Goal: Navigation & Orientation: Find specific page/section

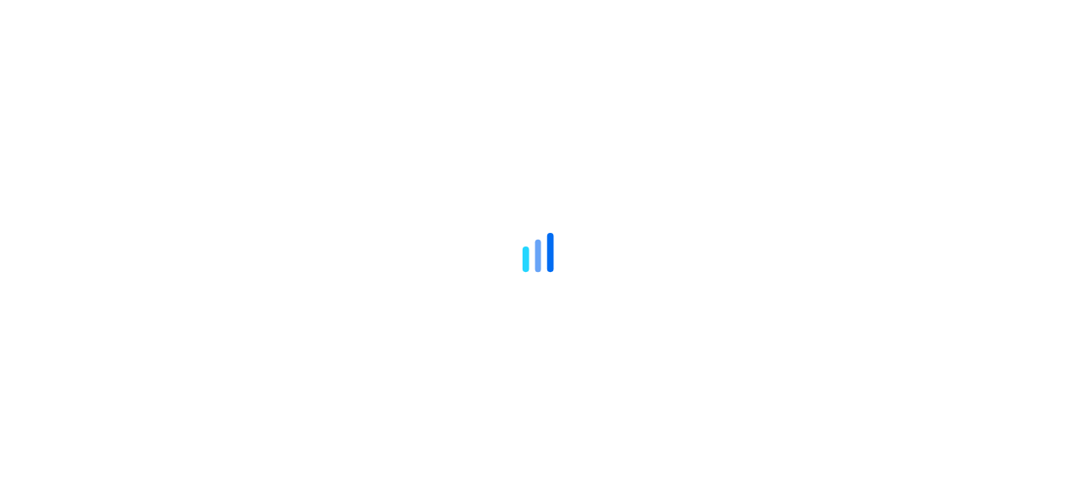
scroll to position [85, 0]
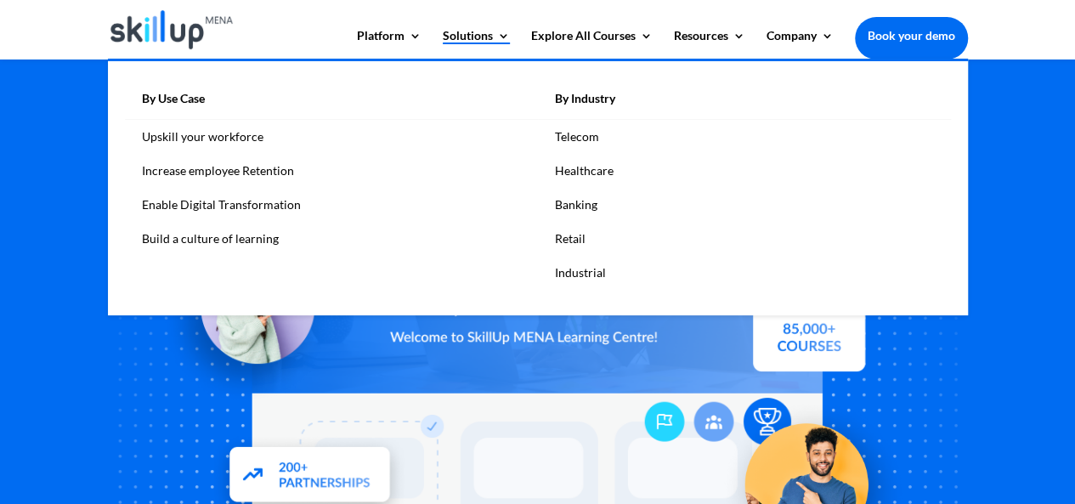
click at [463, 40] on link "Solutions" at bounding box center [476, 44] width 67 height 29
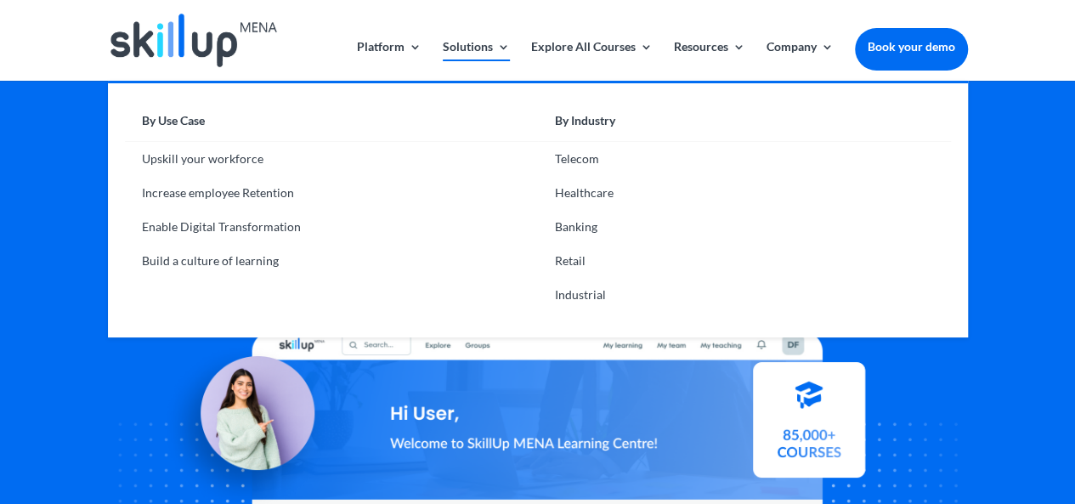
click at [464, 48] on link "Solutions" at bounding box center [476, 61] width 67 height 40
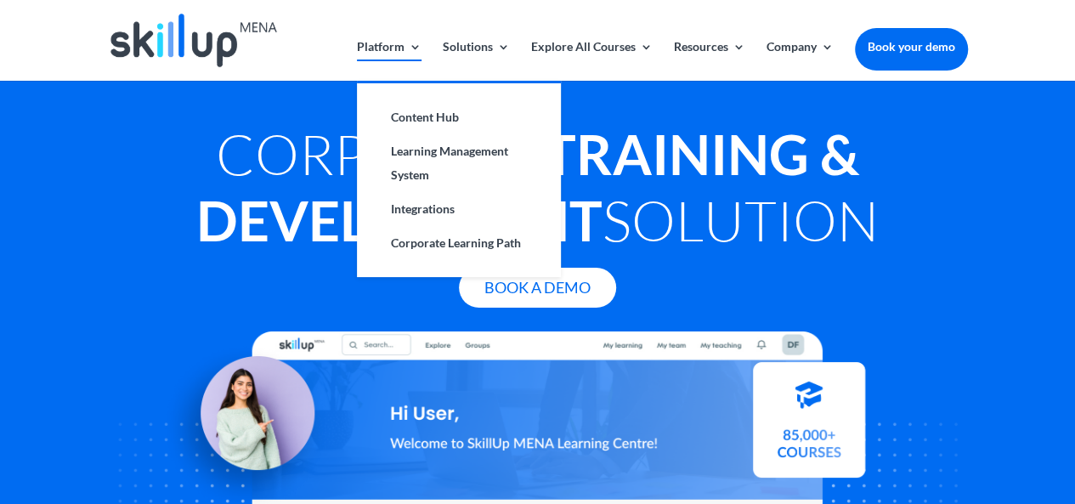
click at [388, 54] on link "Platform" at bounding box center [389, 61] width 65 height 40
